Goal: Navigation & Orientation: Find specific page/section

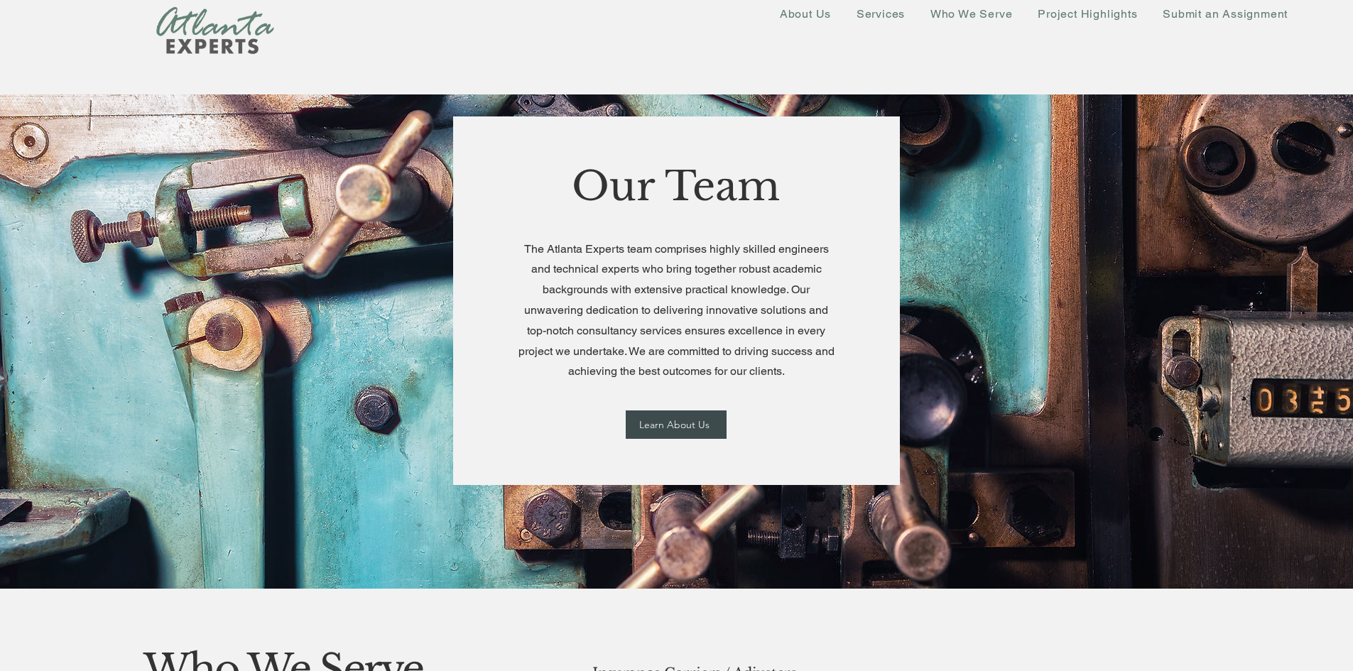
scroll to position [1917, 0]
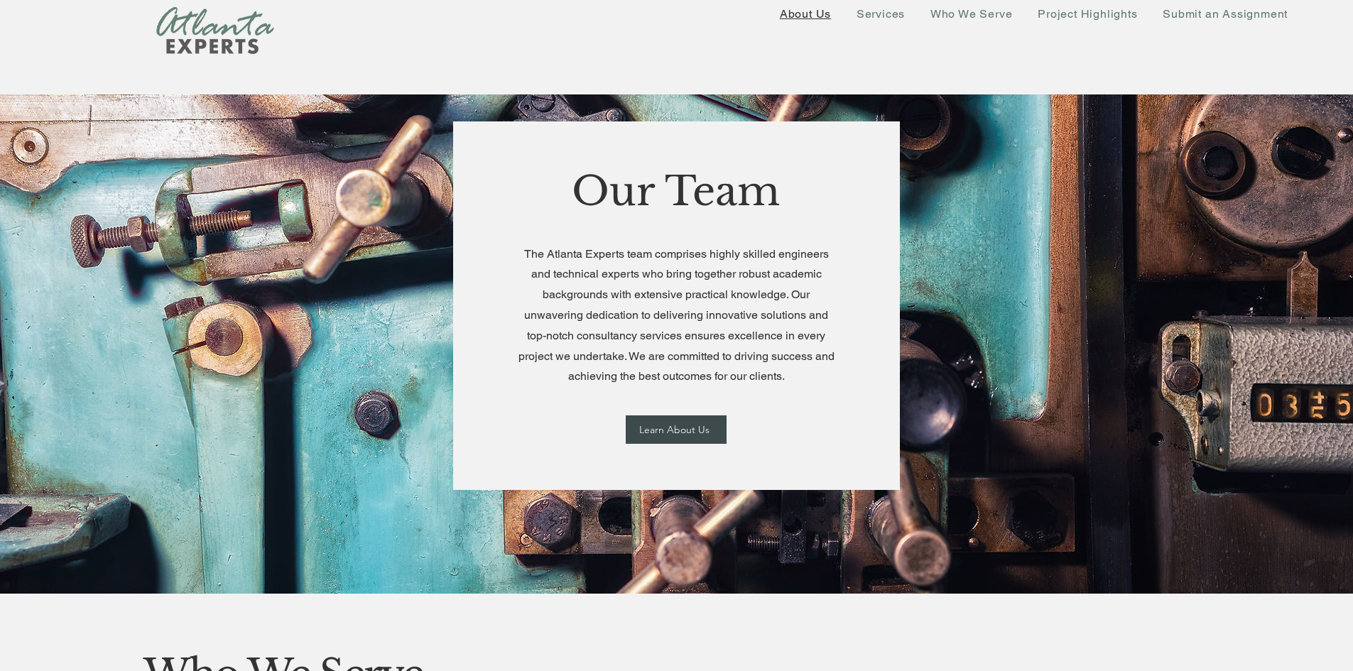
click at [806, 11] on span "About Us" at bounding box center [805, 13] width 51 height 13
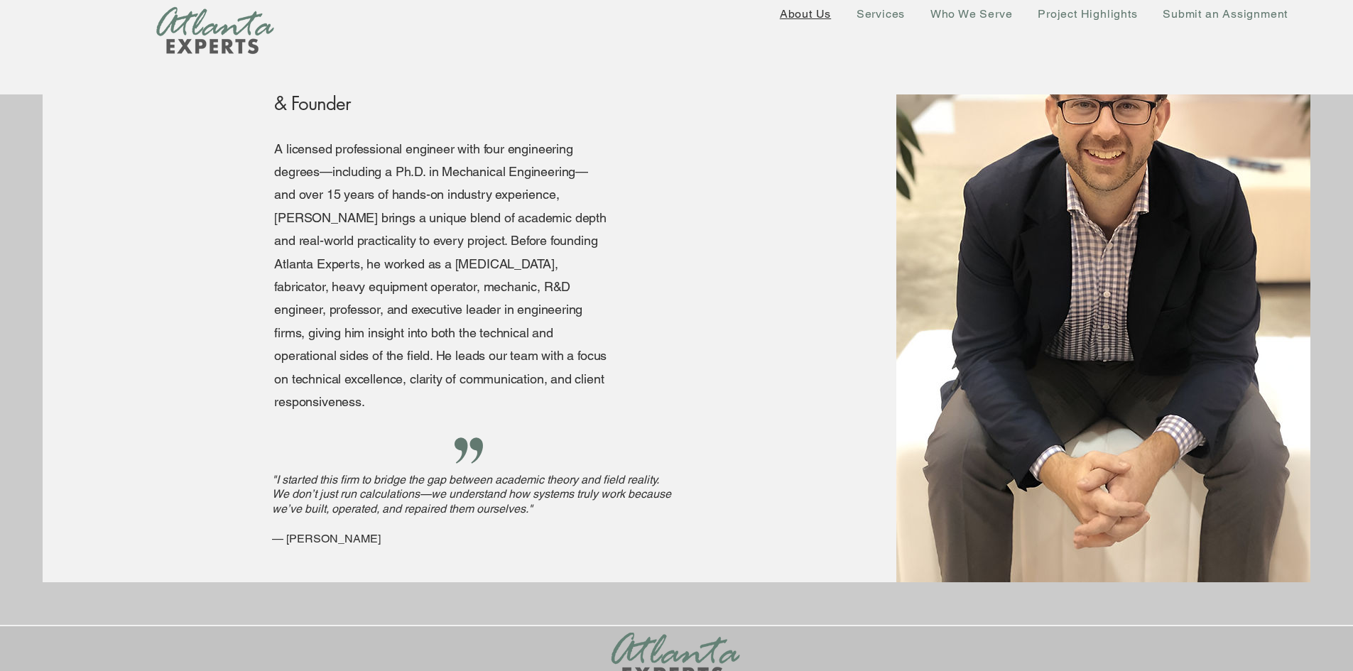
scroll to position [2343, 0]
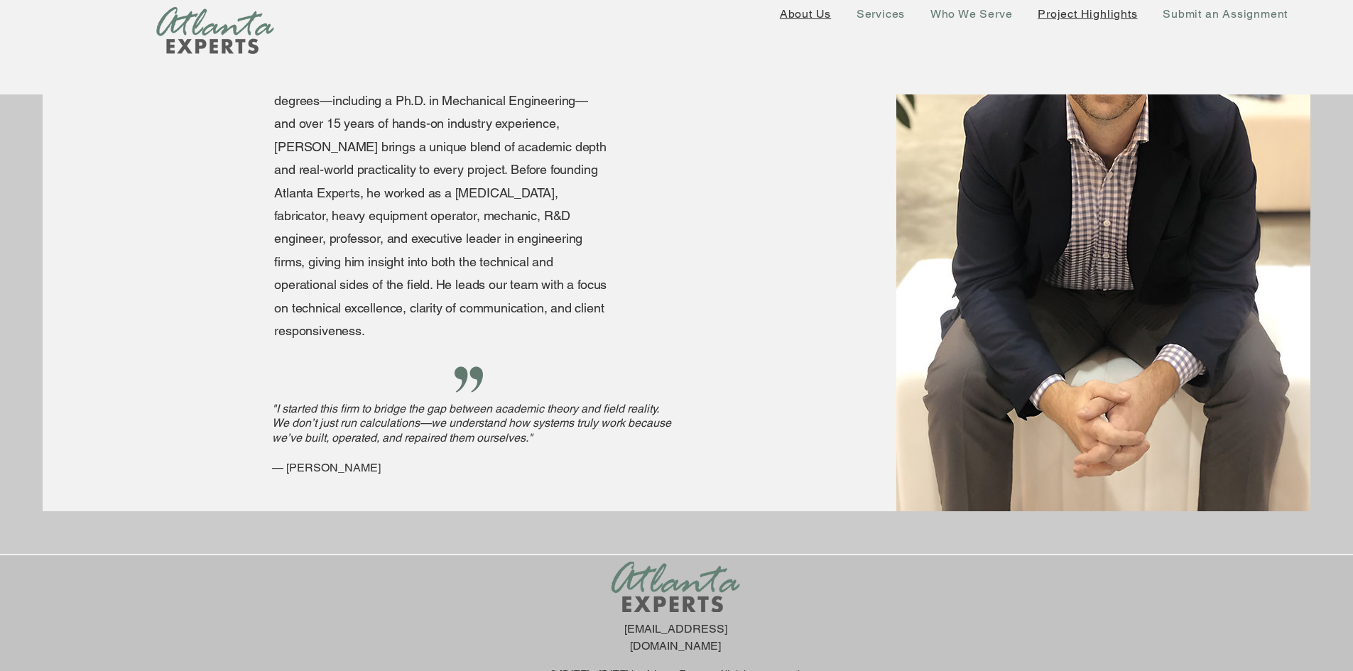
click at [1061, 19] on span "Project Highlights" at bounding box center [1087, 13] width 99 height 13
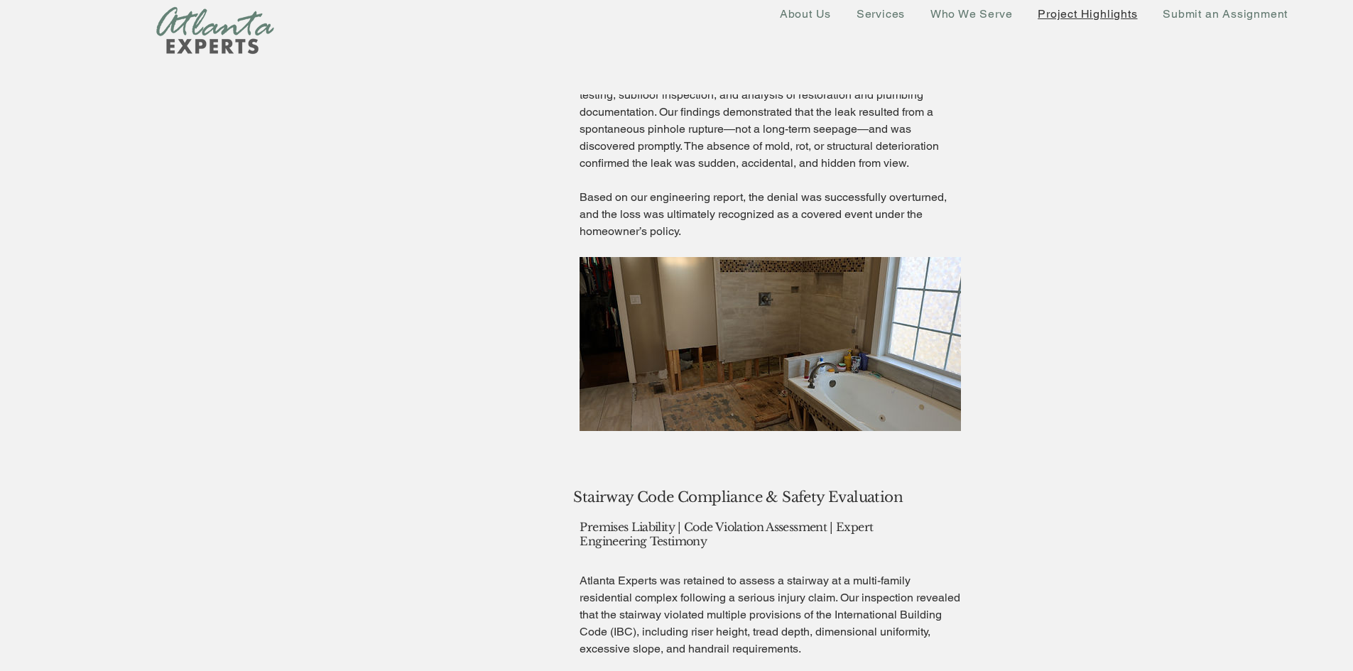
scroll to position [3480, 0]
